Goal: Navigation & Orientation: Understand site structure

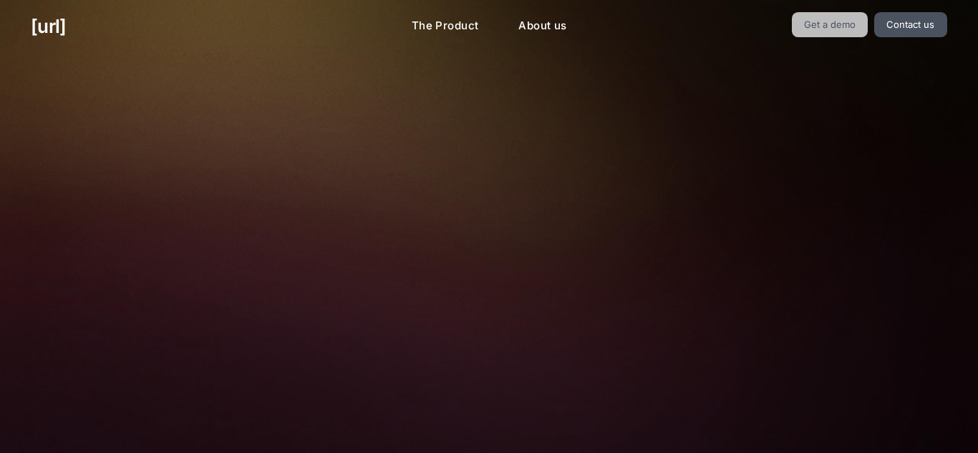
click at [488, 29] on link "Get a demo" at bounding box center [830, 24] width 77 height 25
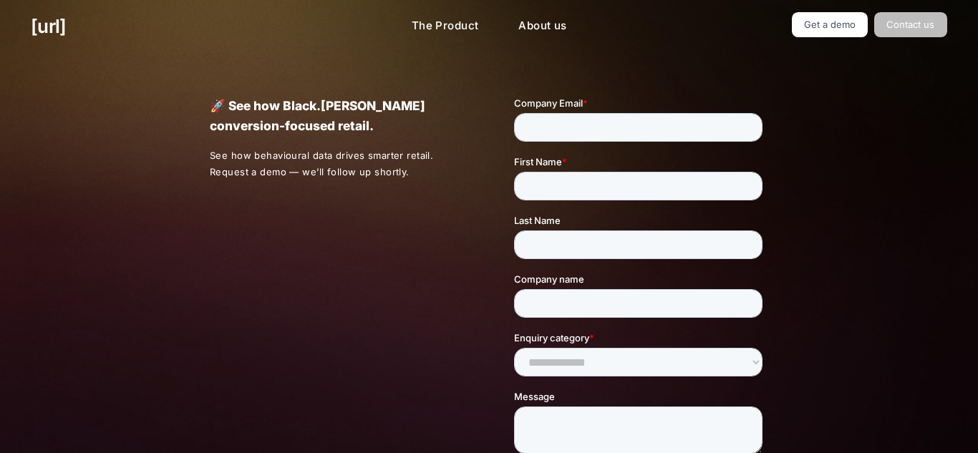
click at [488, 29] on link "Contact us" at bounding box center [910, 24] width 73 height 25
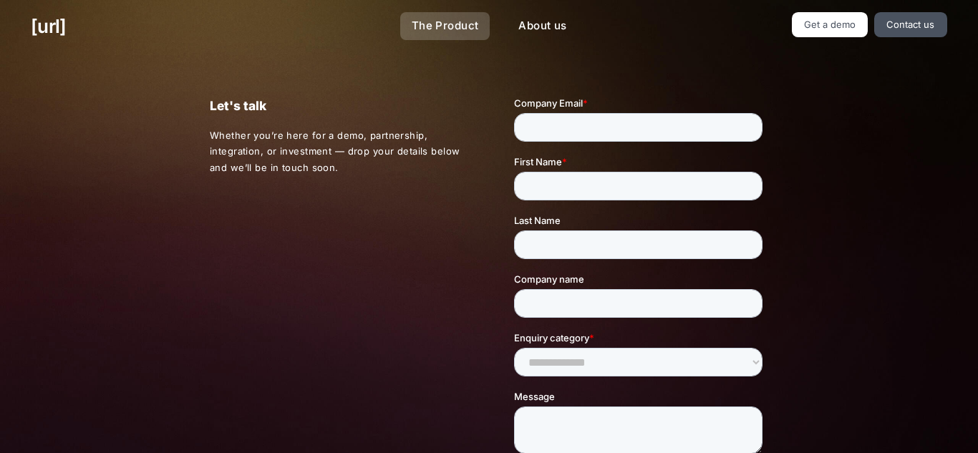
click at [437, 31] on link "The Product" at bounding box center [445, 26] width 90 height 28
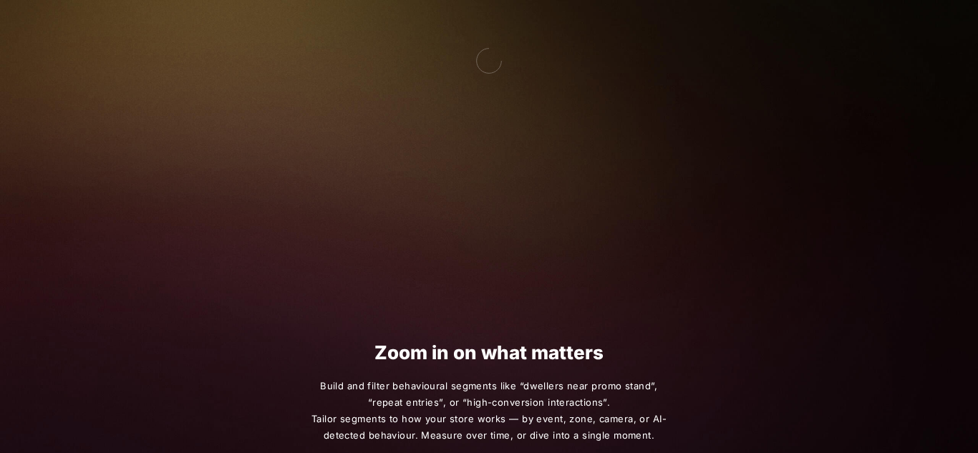
scroll to position [709, 0]
